Goal: Task Accomplishment & Management: Manage account settings

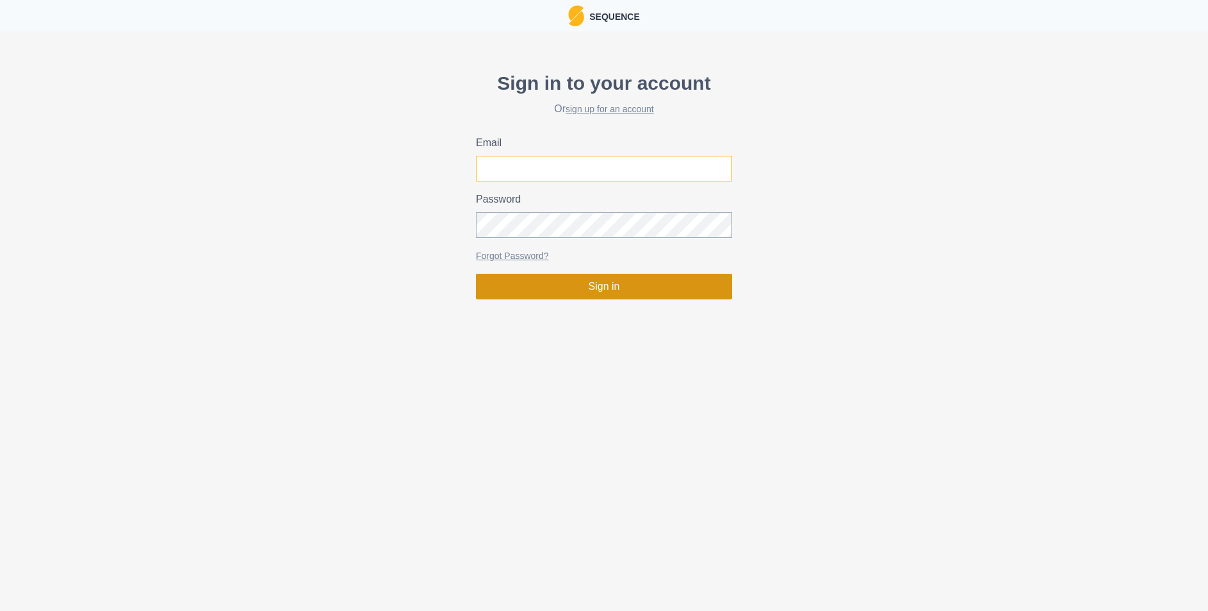
type input "[EMAIL_ADDRESS][DOMAIN_NAME]"
click at [585, 291] on button "Sign in" at bounding box center [604, 287] width 256 height 26
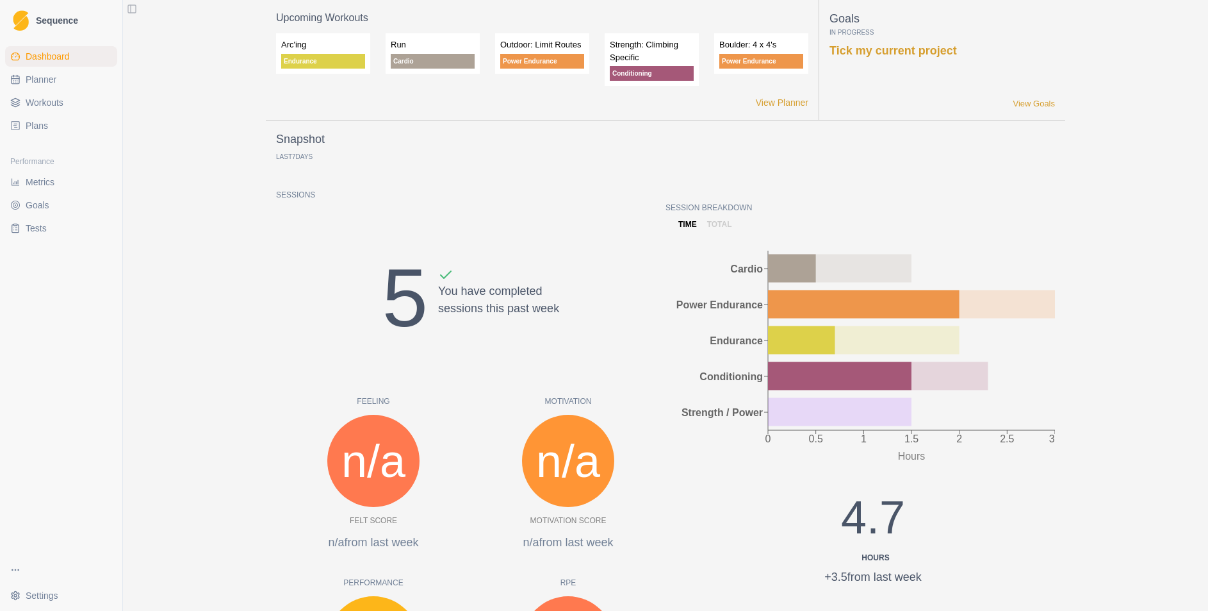
click at [63, 90] on ul "Dashboard Planner Workouts Plans" at bounding box center [61, 91] width 112 height 90
click at [55, 80] on span "Planner" at bounding box center [41, 79] width 31 height 13
select select "month"
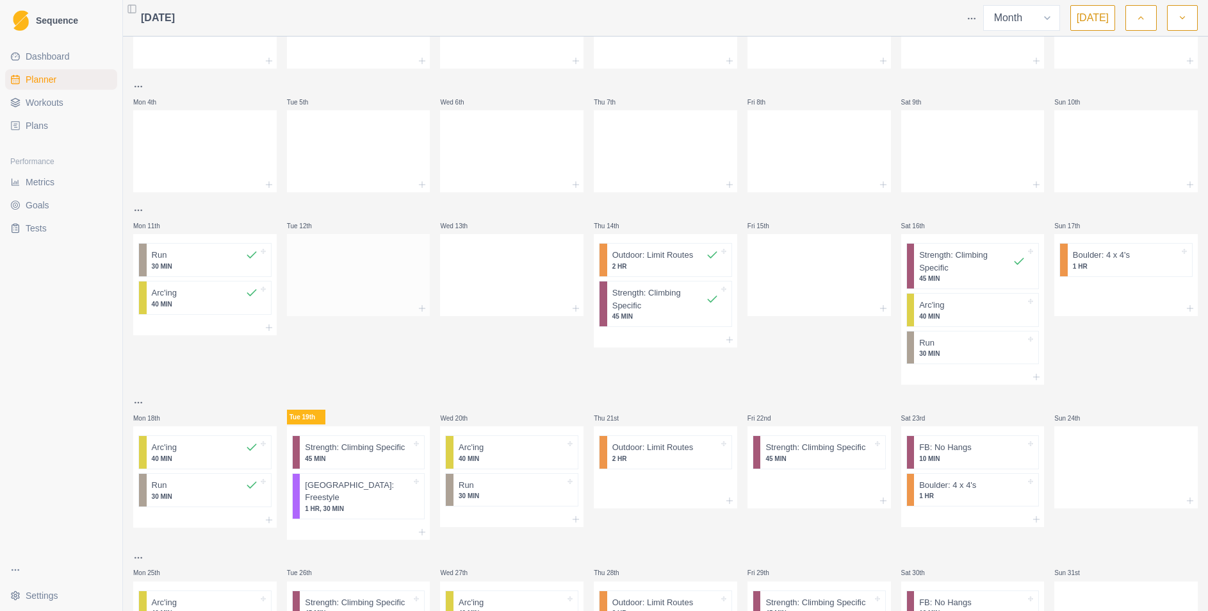
scroll to position [206, 0]
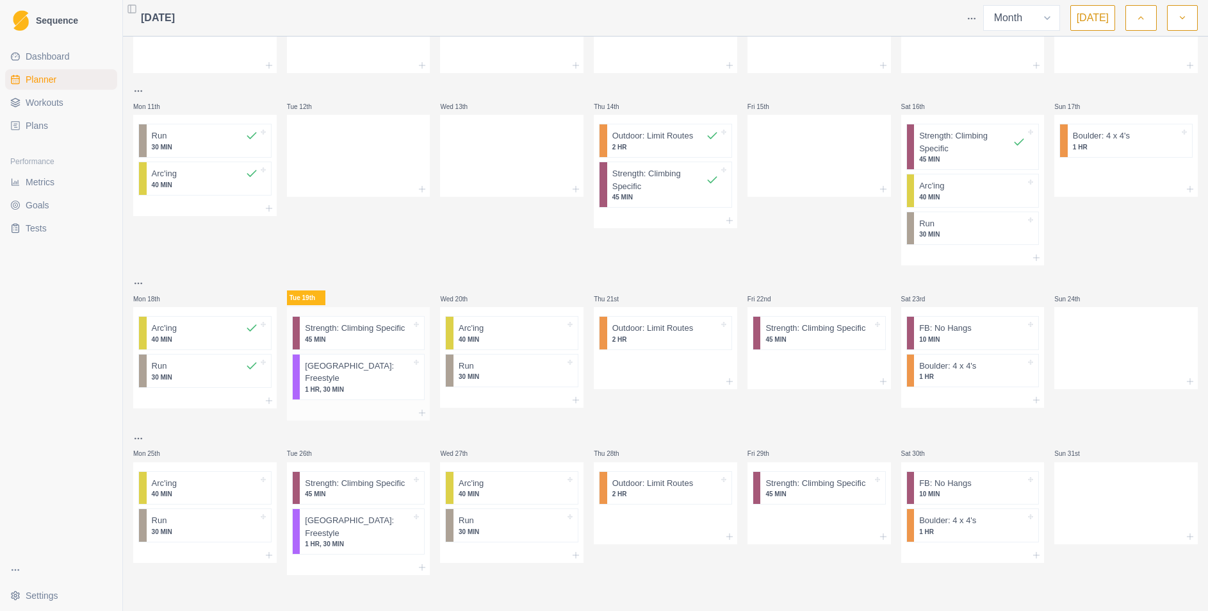
click at [363, 334] on p "Strength: Climbing Specific" at bounding box center [355, 328] width 100 height 13
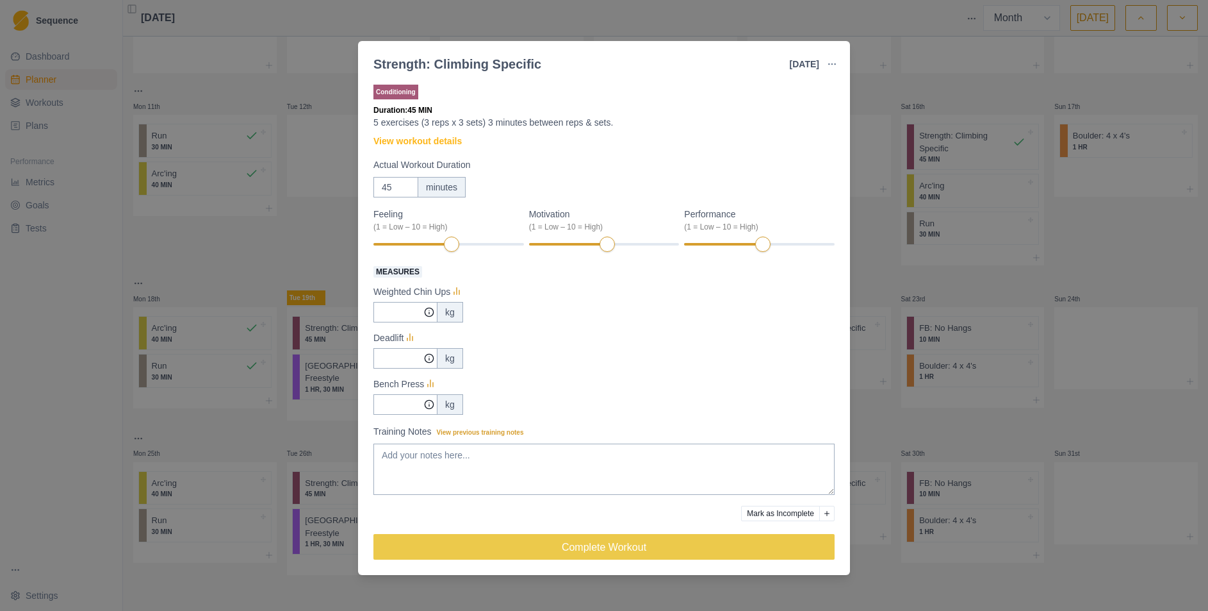
click at [309, 103] on div "Strength: Climbing Specific [DATE] Link To Goal View Workout Metrics Edit Origi…" at bounding box center [604, 305] width 1208 height 611
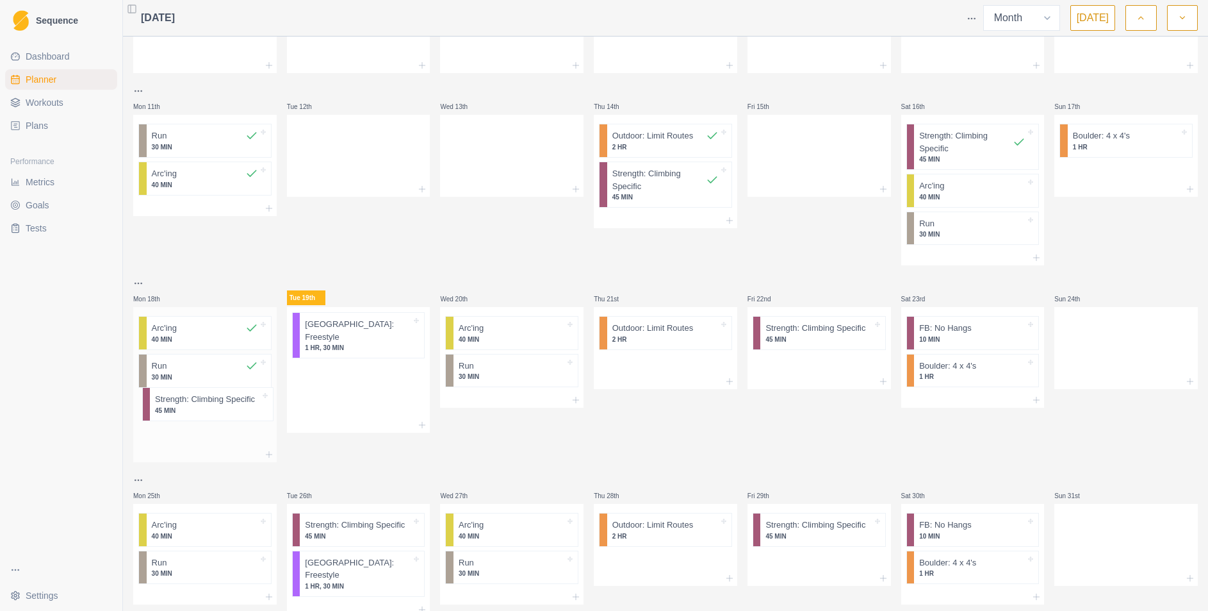
drag, startPoint x: 338, startPoint y: 338, endPoint x: 186, endPoint y: 411, distance: 168.5
click at [186, 411] on div "Mon 28th Tue 29th Wed 30th Thu 31st Fri 1st Sat 2nd Sun 3rd Mon 4th Tue 5th Wed…" at bounding box center [665, 226] width 1065 height 781
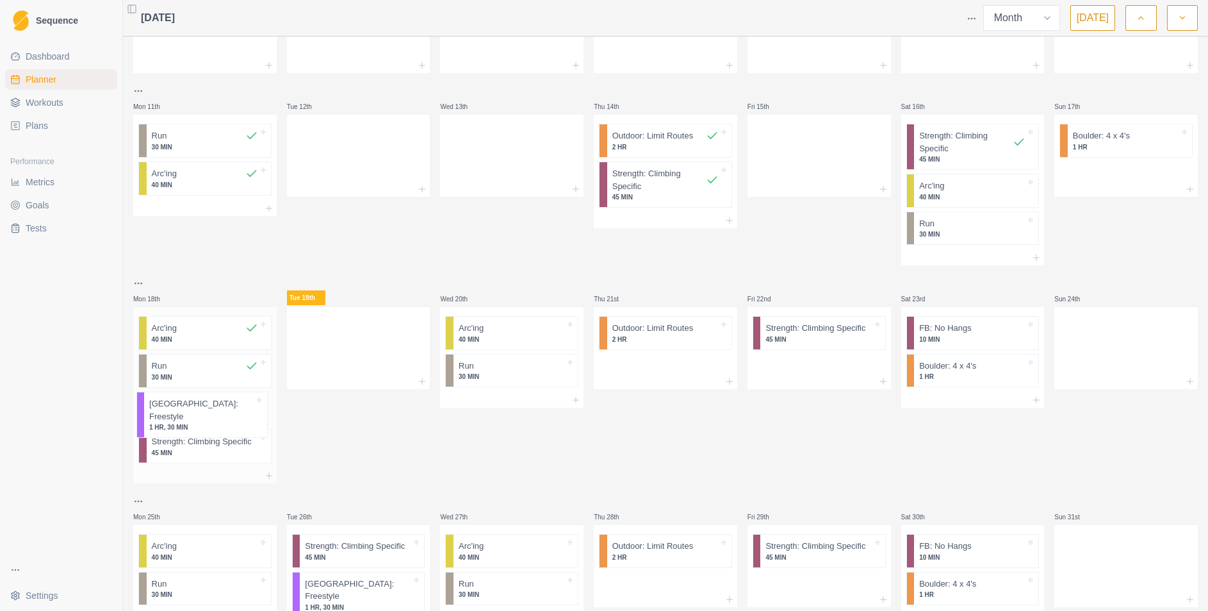
drag, startPoint x: 366, startPoint y: 331, endPoint x: 208, endPoint y: 413, distance: 178.2
click at [208, 413] on div "Mon 28th Tue 29th Wed 30th Thu 31st Fri 1st Sat 2nd Sun 3rd Mon 4th Tue 5th Wed…" at bounding box center [665, 237] width 1065 height 802
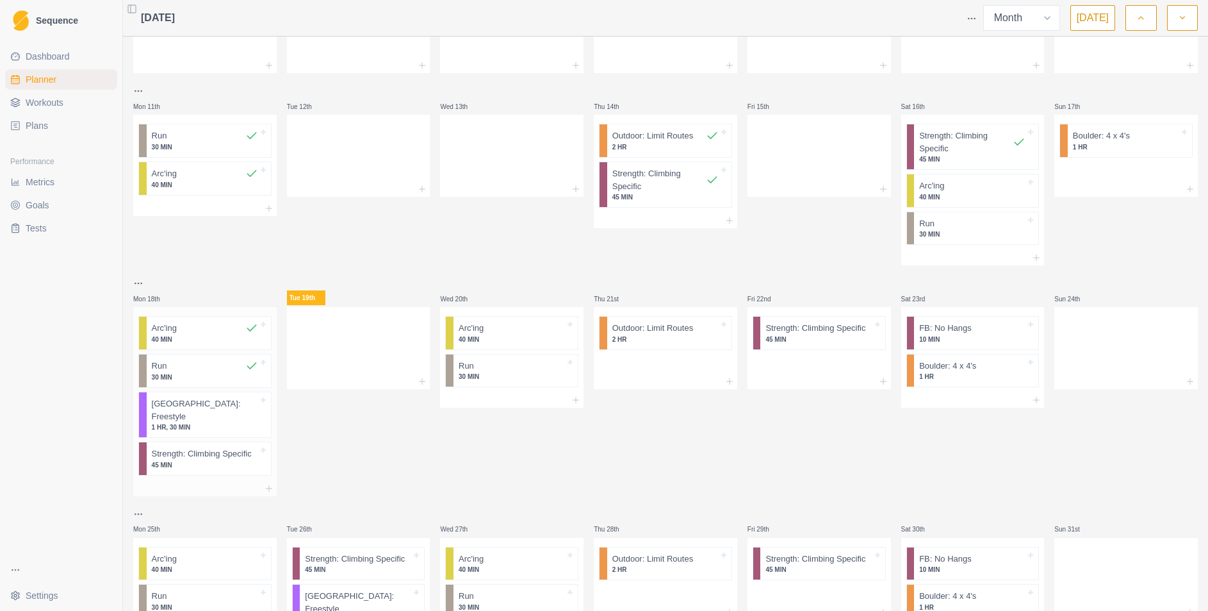
click at [209, 422] on p "1 HR, 30 MIN" at bounding box center [205, 427] width 106 height 10
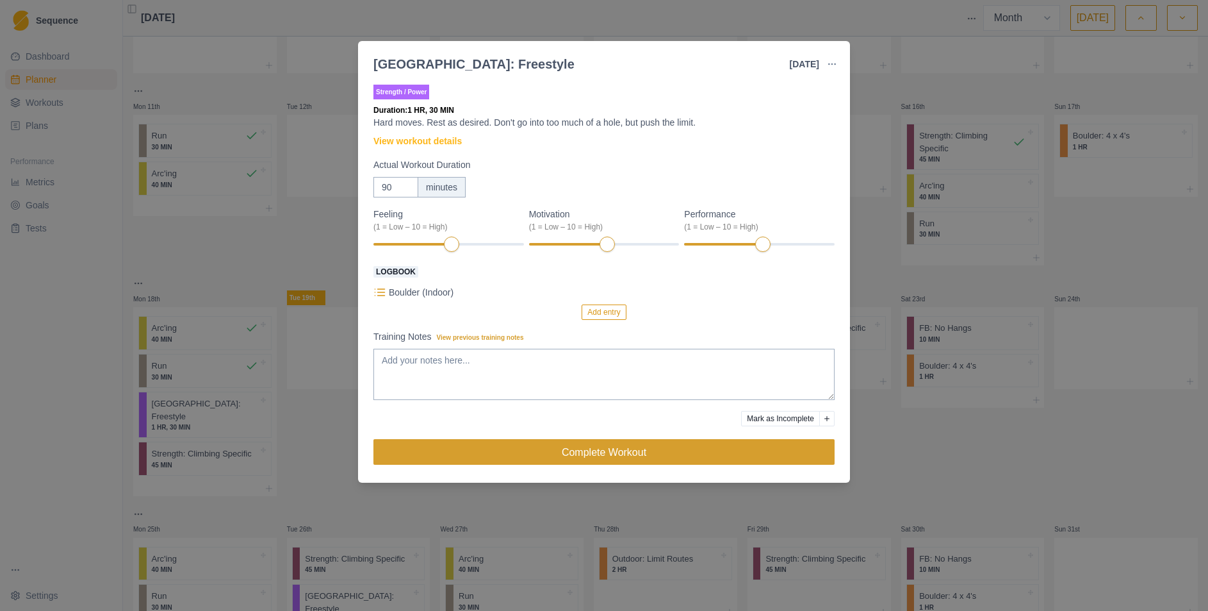
click at [621, 451] on button "Complete Workout" at bounding box center [603, 452] width 461 height 26
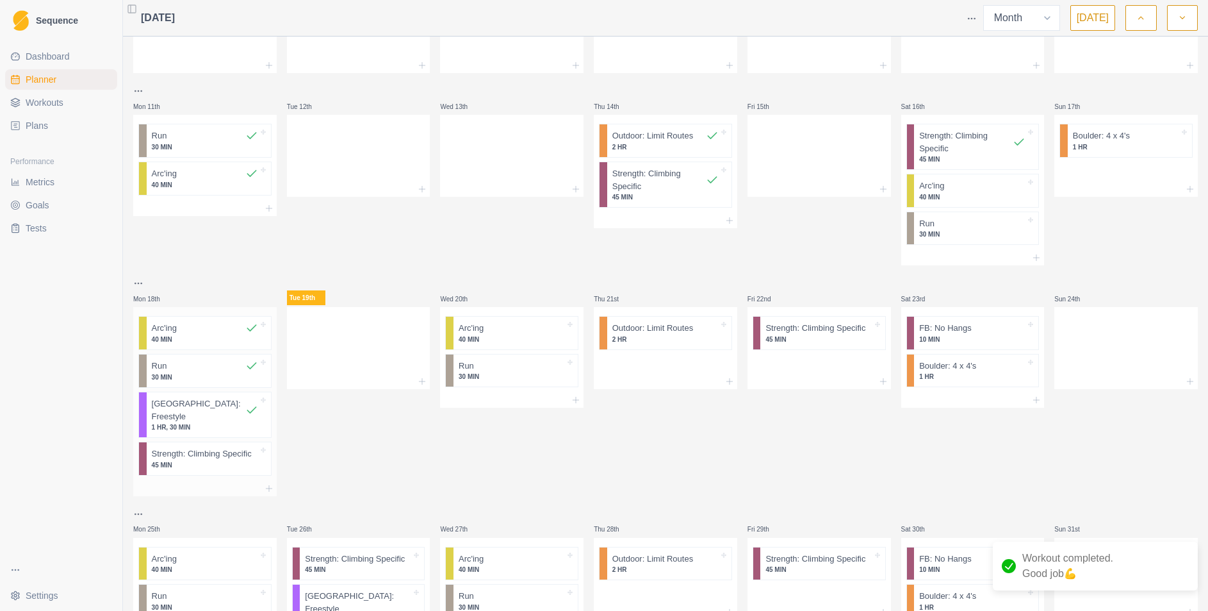
click at [202, 447] on p "Strength: Climbing Specific" at bounding box center [202, 453] width 100 height 13
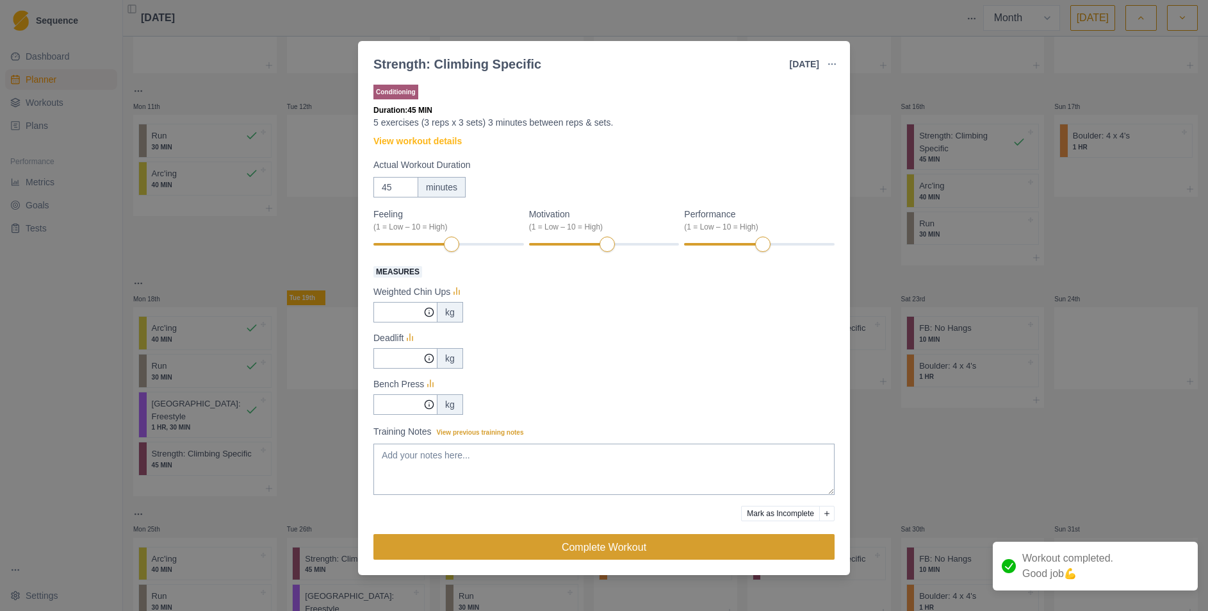
click at [489, 547] on button "Complete Workout" at bounding box center [603, 547] width 461 height 26
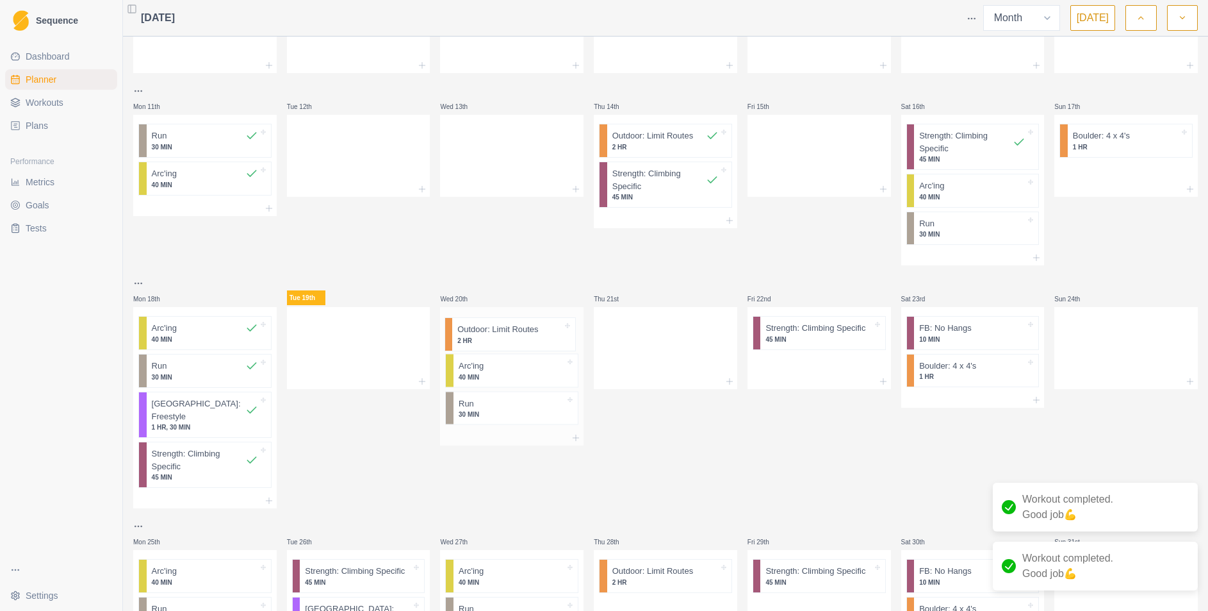
drag, startPoint x: 652, startPoint y: 331, endPoint x: 496, endPoint y: 332, distance: 155.7
click at [496, 332] on div "Mon 28th Tue 29th Wed 30th Thu 31st Fri 1st Sat 2nd Sun 3rd Mon 4th Tue 5th Wed…" at bounding box center [665, 249] width 1065 height 827
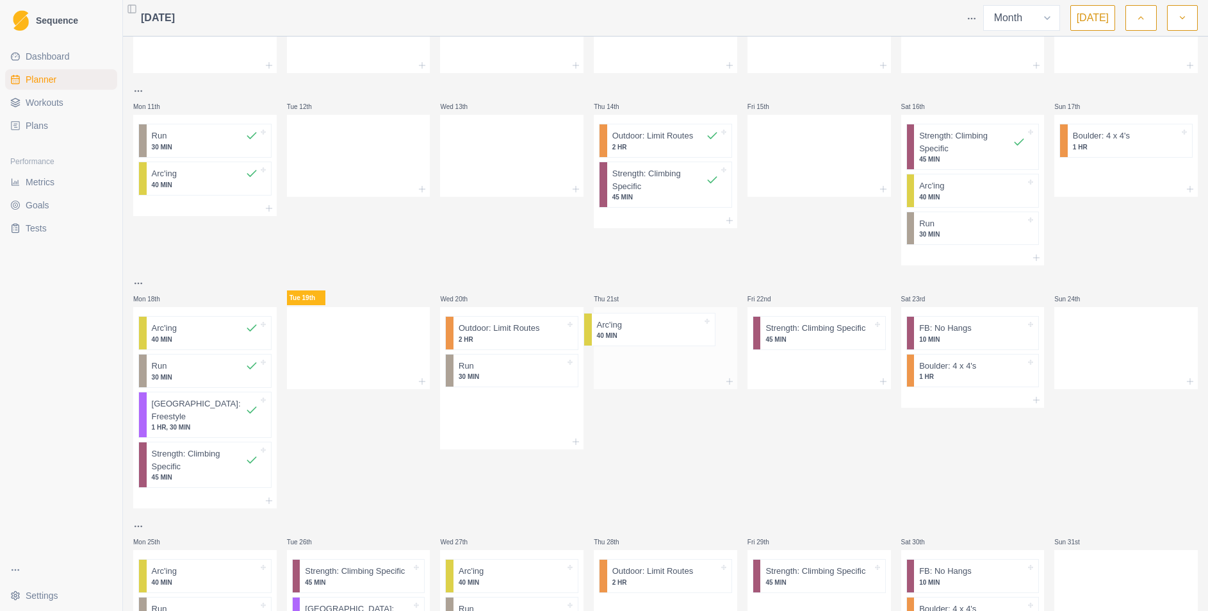
drag, startPoint x: 531, startPoint y: 377, endPoint x: 684, endPoint y: 333, distance: 159.4
click at [684, 333] on div "Mon 28th Tue 29th Wed 30th Thu 31st Fri 1st Sat 2nd Sun 3rd Mon 4th Tue 5th Wed…" at bounding box center [665, 249] width 1065 height 827
drag, startPoint x: 553, startPoint y: 373, endPoint x: 714, endPoint y: 373, distance: 160.2
click at [714, 374] on div "Mon 28th Tue 29th Wed 30th Thu 31st Fri 1st Sat 2nd Sun 3rd Mon 4th Tue 5th Wed…" at bounding box center [665, 249] width 1065 height 827
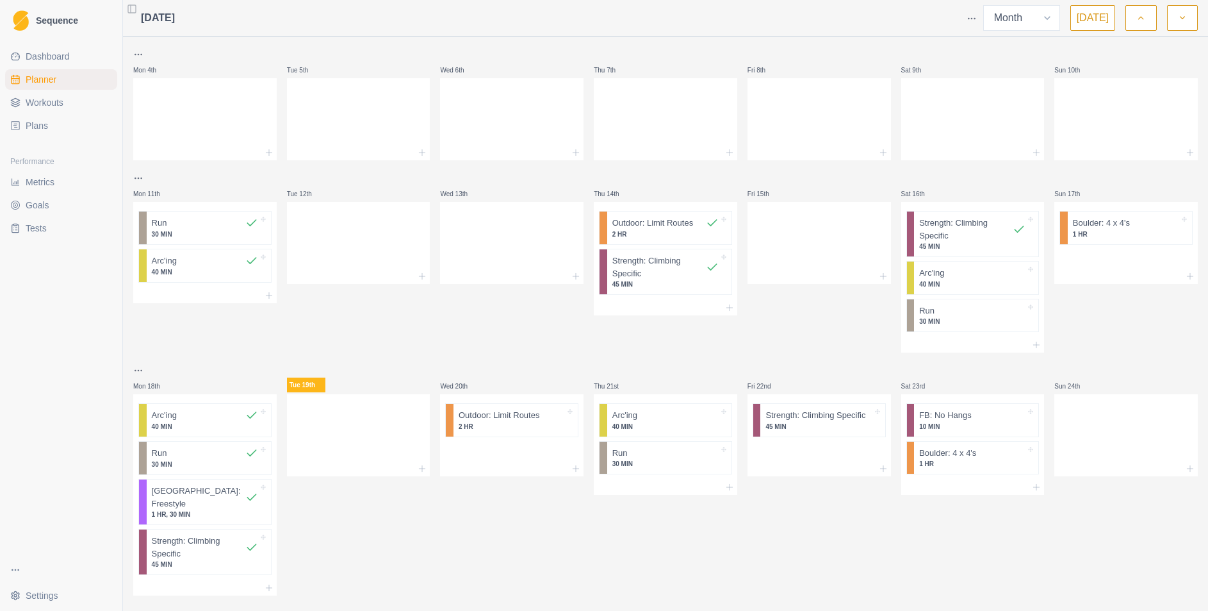
scroll to position [122, 0]
click at [1001, 286] on div "Remove from schedule" at bounding box center [1029, 291] width 102 height 20
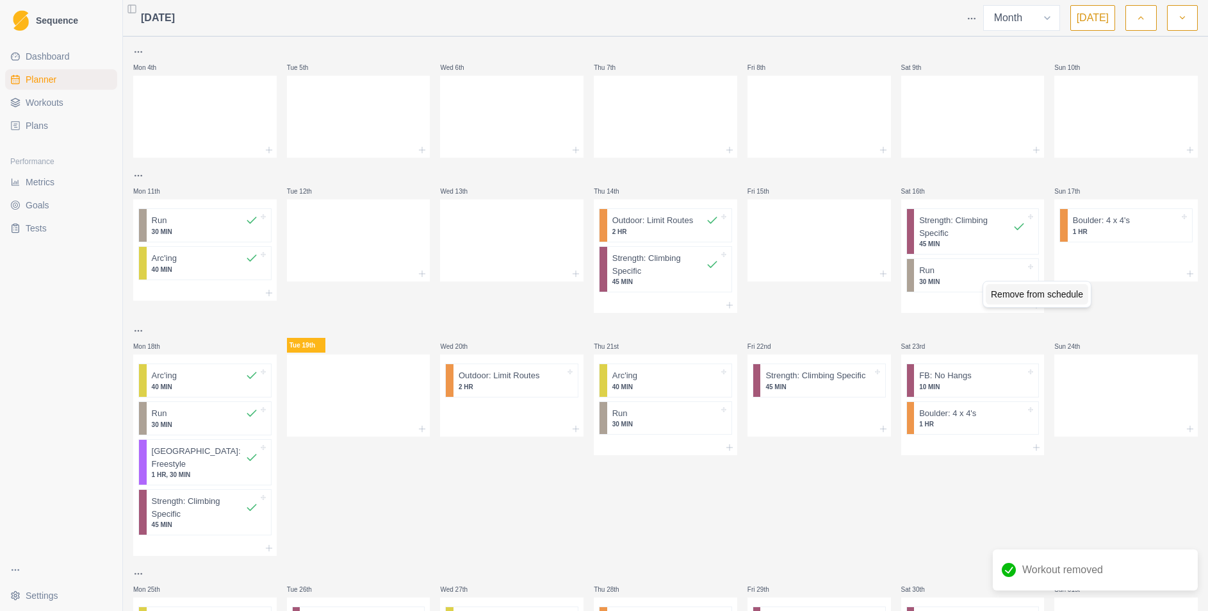
click at [1008, 296] on div "Remove from schedule" at bounding box center [1037, 294] width 102 height 20
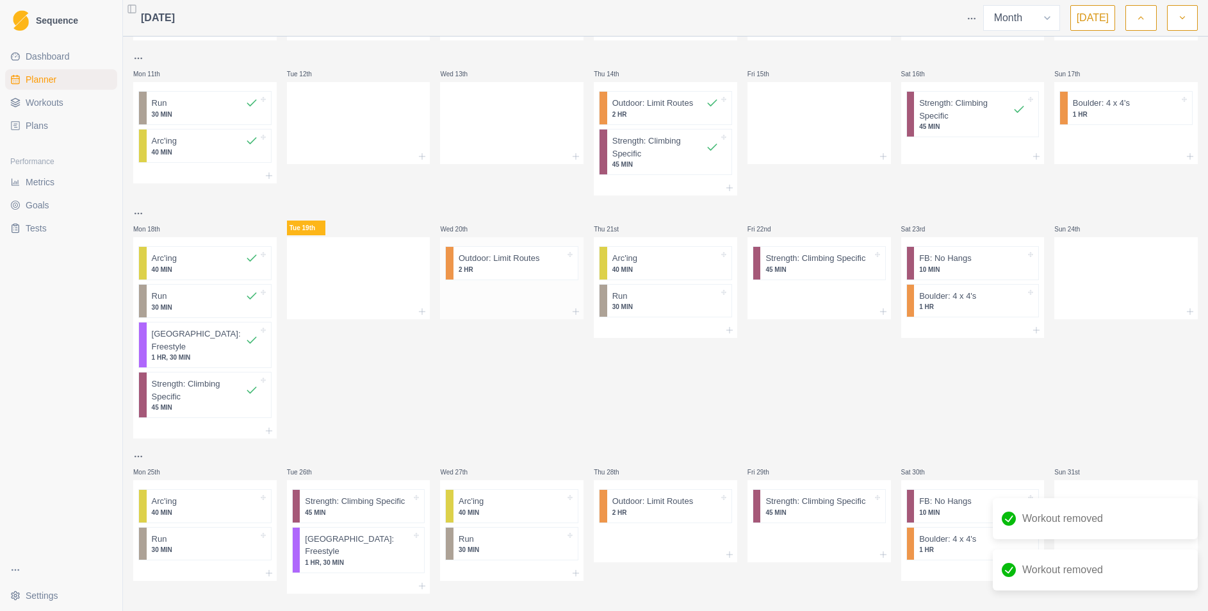
scroll to position [245, 0]
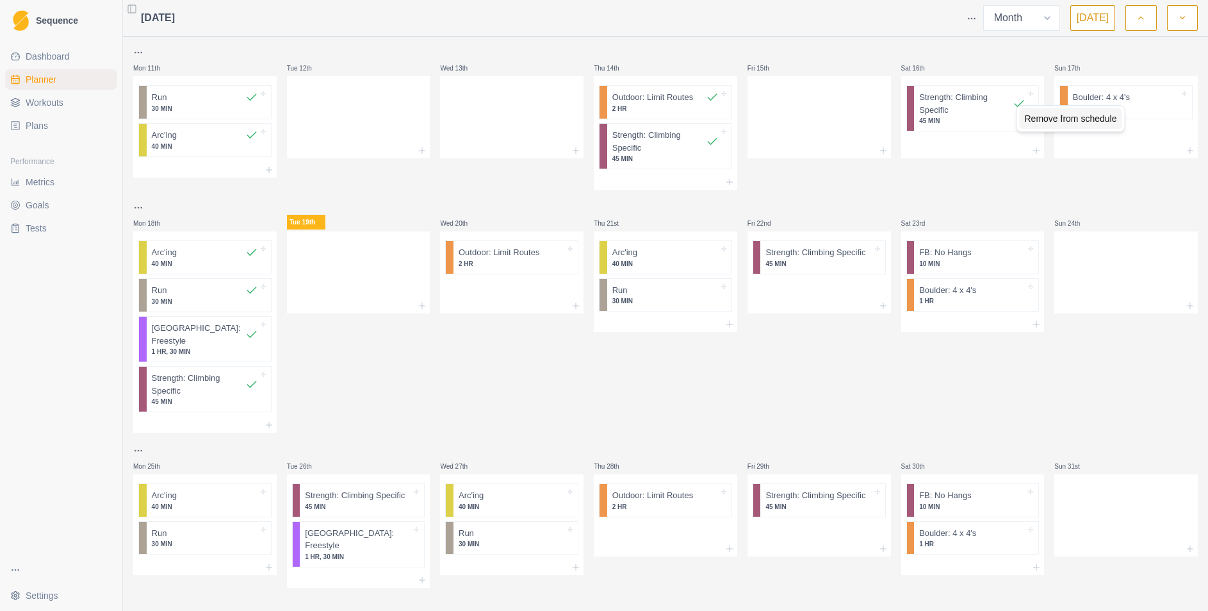
click at [1113, 115] on div "Remove from schedule" at bounding box center [1071, 118] width 102 height 20
